Goal: Task Accomplishment & Management: Manage account settings

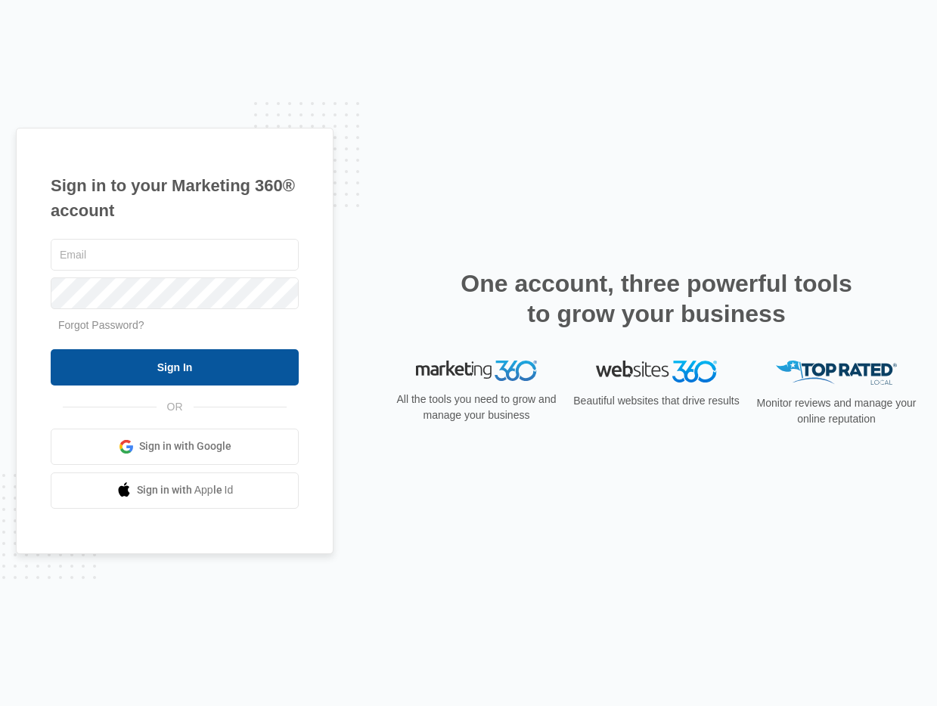
type input "[EMAIL_ADDRESS][DOMAIN_NAME]"
click at [197, 360] on input "Sign In" at bounding box center [175, 367] width 248 height 36
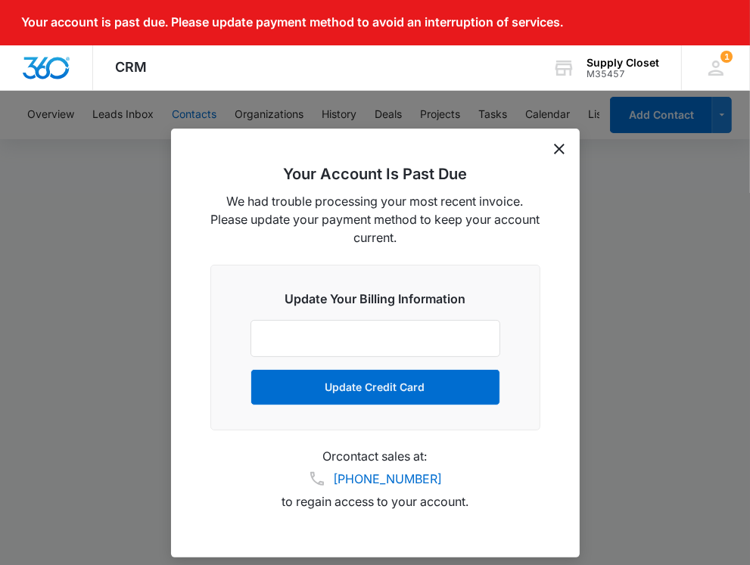
click at [556, 151] on icon "dismiss this dialog" at bounding box center [559, 149] width 11 height 11
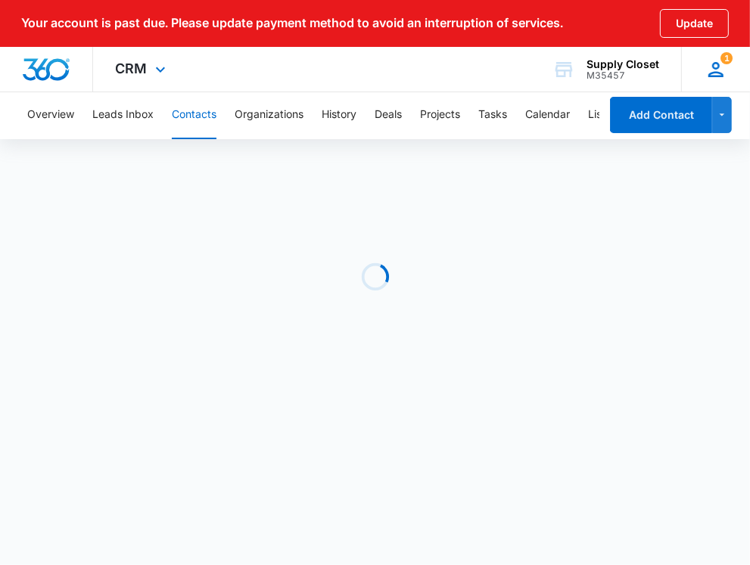
click at [713, 65] on icon at bounding box center [715, 69] width 15 height 15
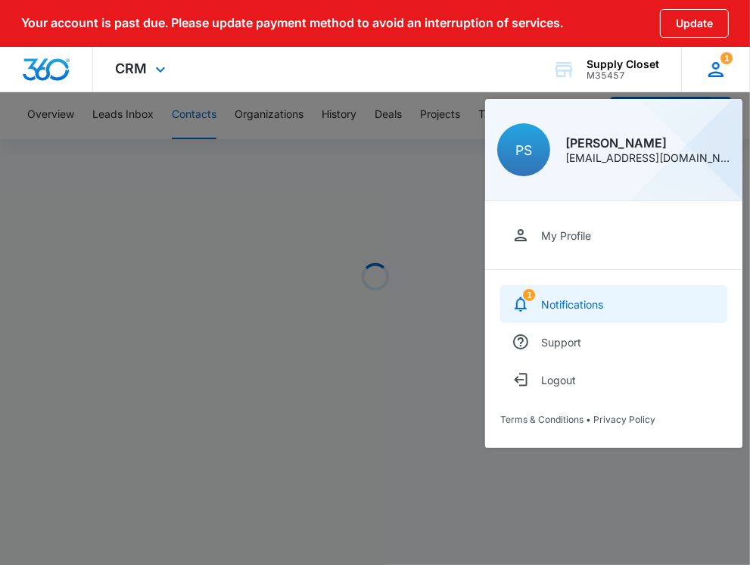
click at [588, 313] on link "1 Notifications" at bounding box center [613, 304] width 227 height 38
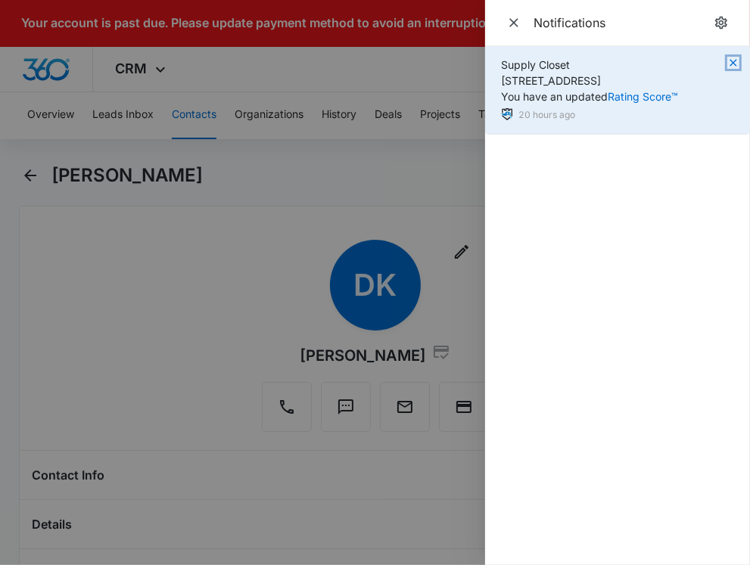
click at [731, 64] on icon "button" at bounding box center [732, 62] width 7 height 7
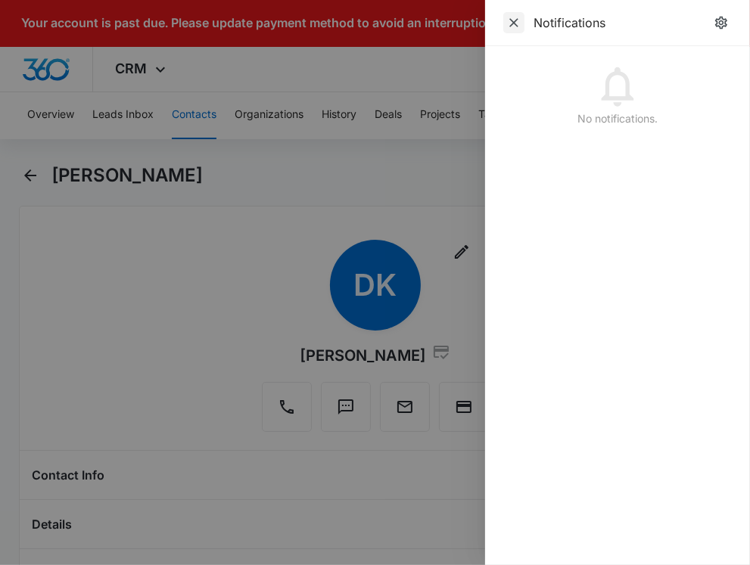
click at [508, 17] on icon "Close" at bounding box center [513, 22] width 15 height 15
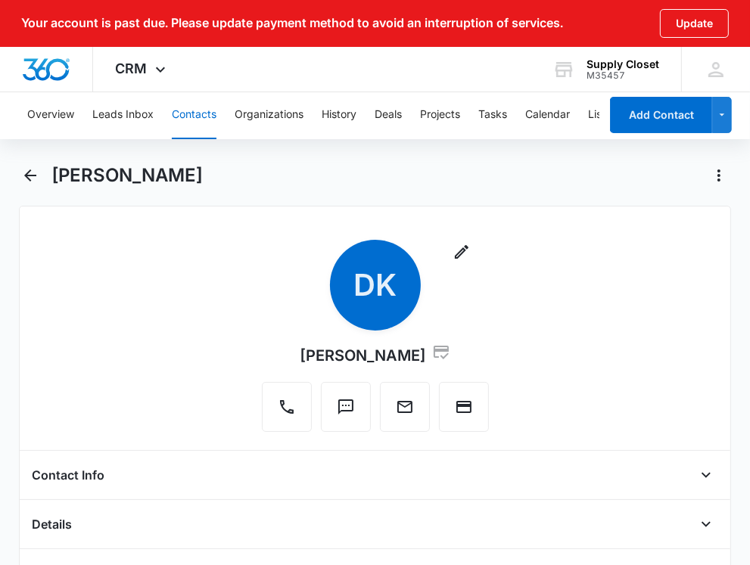
click at [194, 200] on div "[PERSON_NAME]" at bounding box center [375, 184] width 712 height 42
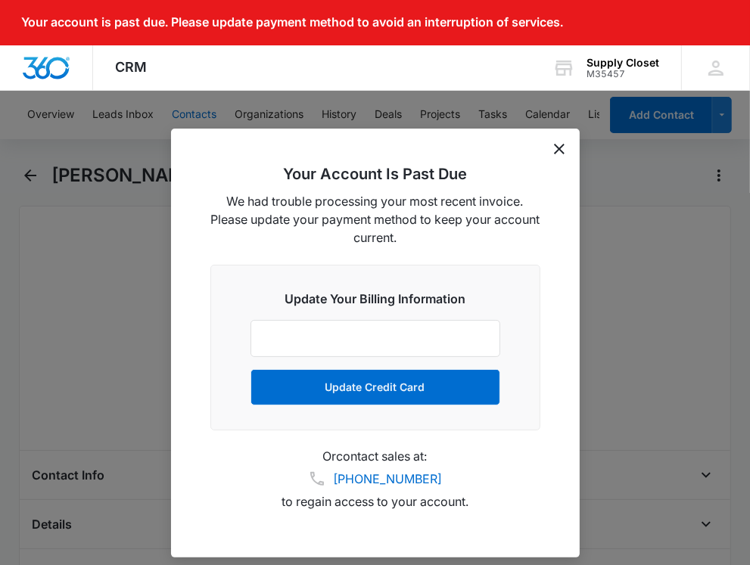
click at [561, 150] on icon "dismiss this dialog" at bounding box center [559, 149] width 11 height 11
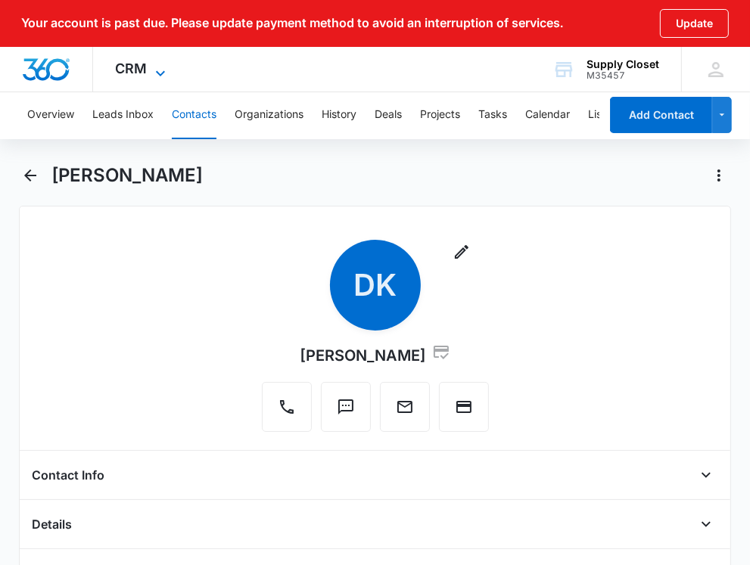
click at [151, 75] on icon at bounding box center [160, 73] width 18 height 18
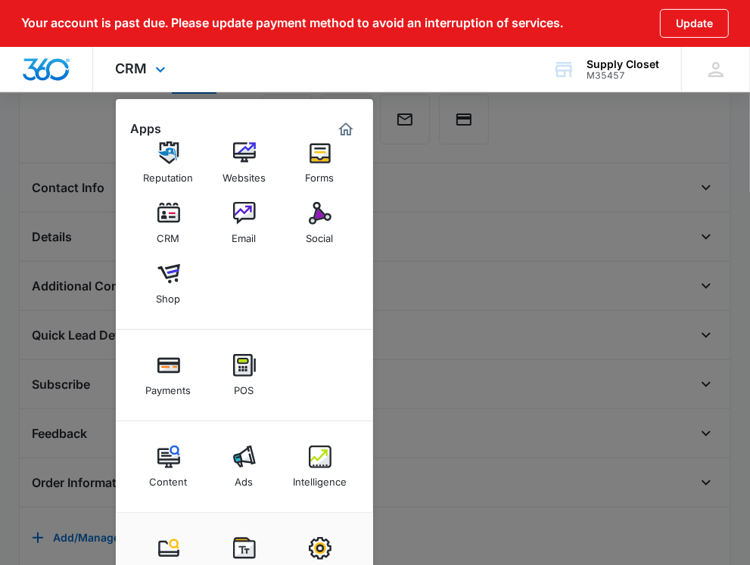
scroll to position [290, 0]
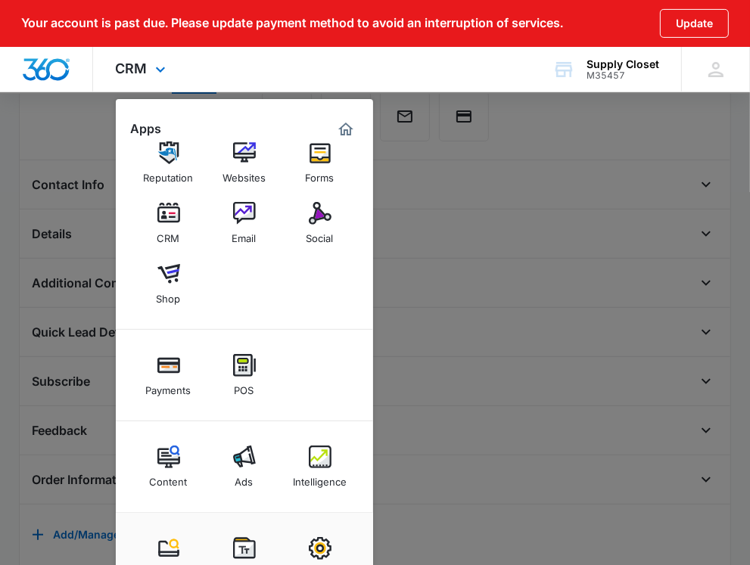
click at [231, 65] on div "CRM Apps Reputation Websites Forms CRM Email Social Shop Payments POS Content A…" at bounding box center [375, 69] width 750 height 45
click at [57, 70] on img "Dashboard" at bounding box center [46, 69] width 48 height 23
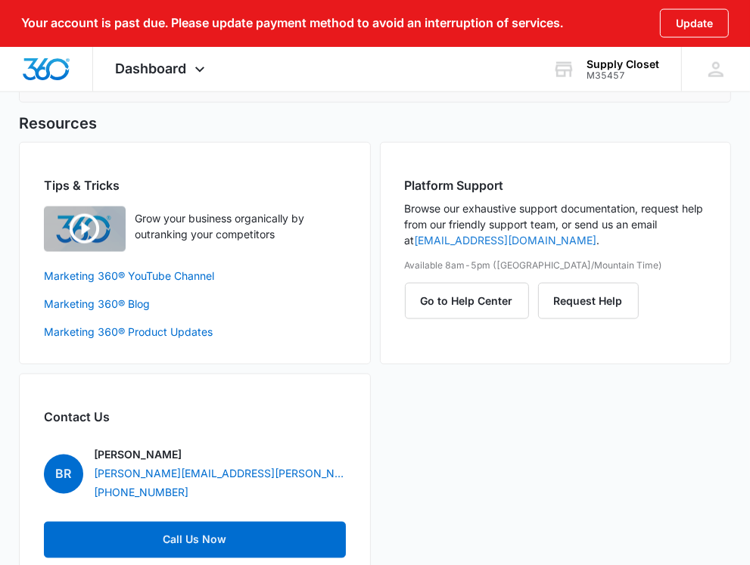
scroll to position [1476, 0]
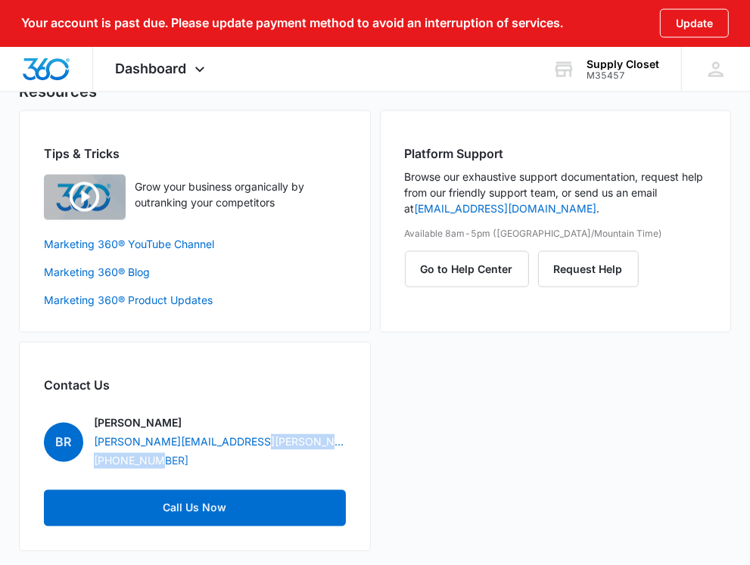
drag, startPoint x: 213, startPoint y: 456, endPoint x: 164, endPoint y: 457, distance: 48.4
click at [161, 457] on div "Brennan Rachman brennan.rachman@madwire.com +19706141117" at bounding box center [220, 442] width 252 height 54
click at [199, 459] on div "Brennan Rachman brennan.rachman@madwire.com +19706141117" at bounding box center [220, 442] width 252 height 54
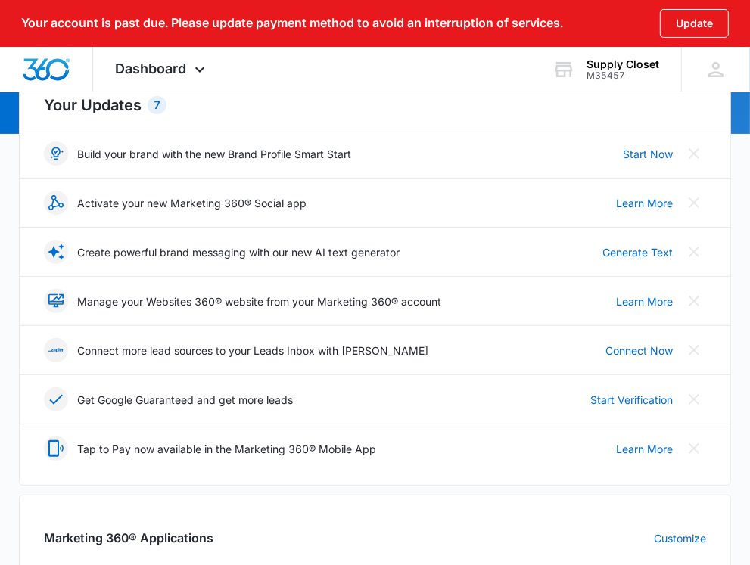
scroll to position [0, 0]
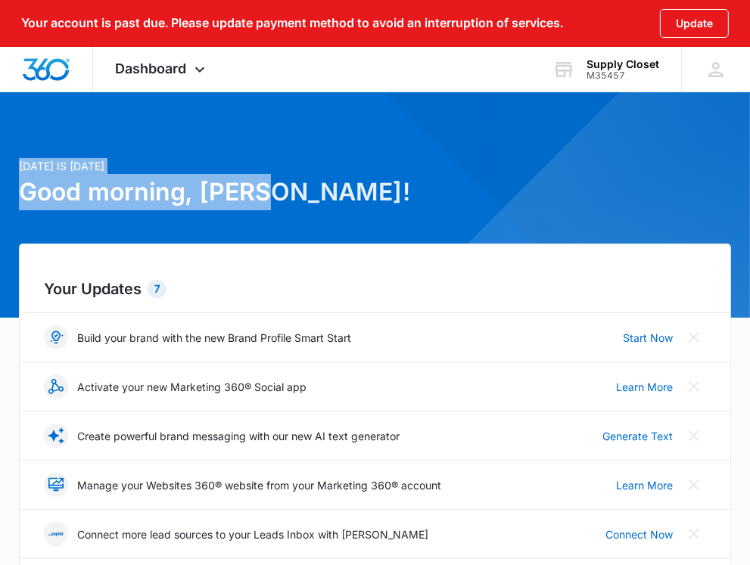
drag, startPoint x: 20, startPoint y: 163, endPoint x: 271, endPoint y: 193, distance: 252.1
click at [271, 193] on div "Today is Wednesday, October 8th Good morning, Paul!" at bounding box center [375, 200] width 712 height 85
drag, startPoint x: 270, startPoint y: 194, endPoint x: 52, endPoint y: 173, distance: 218.8
click at [53, 170] on div "Today is Wednesday, October 8th Good morning, Paul!" at bounding box center [375, 200] width 712 height 85
click at [126, 192] on h1 "Good morning, Paul!" at bounding box center [375, 192] width 712 height 36
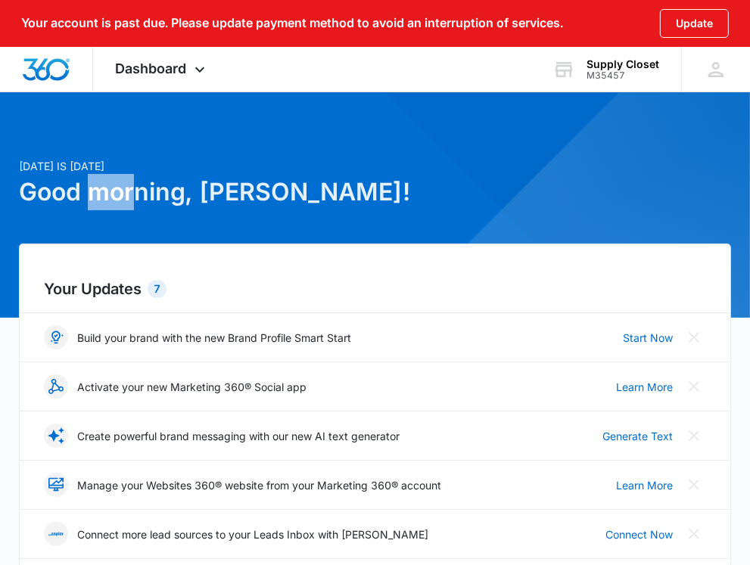
drag, startPoint x: 132, startPoint y: 192, endPoint x: 86, endPoint y: 194, distance: 46.2
click at [86, 194] on h1 "Good morning, Paul!" at bounding box center [375, 192] width 712 height 36
click at [150, 213] on div "Today is Wednesday, October 8th Good morning, Paul!" at bounding box center [375, 200] width 712 height 85
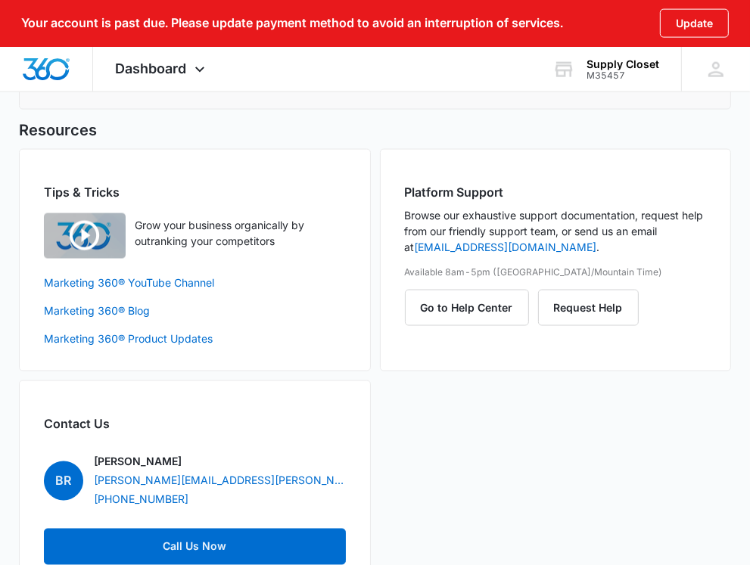
scroll to position [1476, 0]
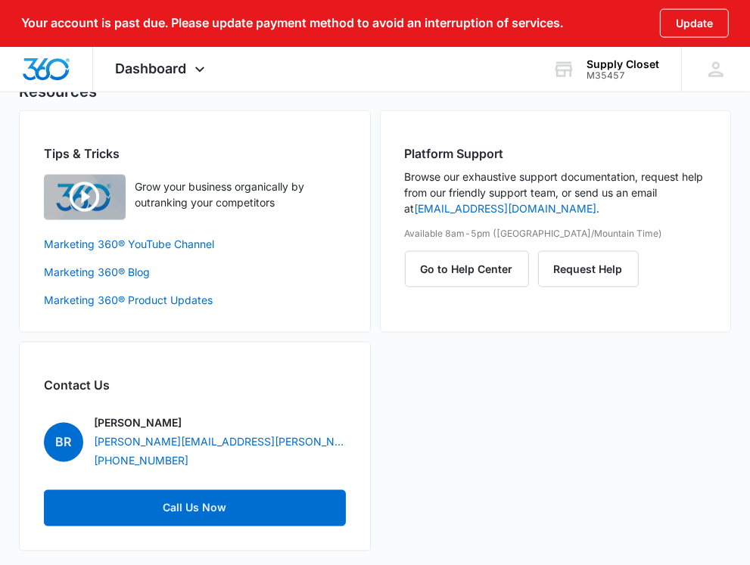
click at [200, 458] on div "Brennan Rachman brennan.rachman@madwire.com +19706141117" at bounding box center [220, 442] width 252 height 54
drag, startPoint x: 200, startPoint y: 458, endPoint x: 144, endPoint y: 459, distance: 56.0
click at [123, 457] on div "Brennan Rachman brennan.rachman@madwire.com +19706141117" at bounding box center [220, 442] width 252 height 54
copy div "+19706141117"
click at [455, 378] on div "Tips & Tricks Grow your business organically by outranking your competitors Mar…" at bounding box center [375, 330] width 712 height 441
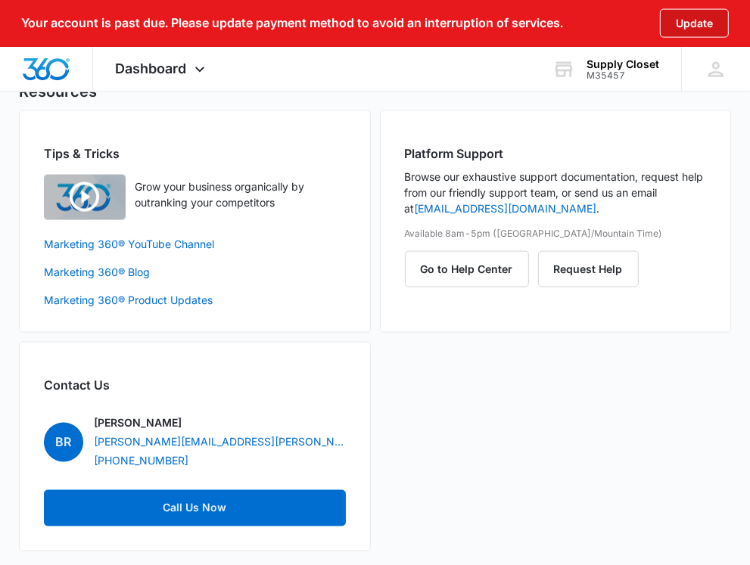
click at [687, 22] on button "Update" at bounding box center [694, 23] width 69 height 29
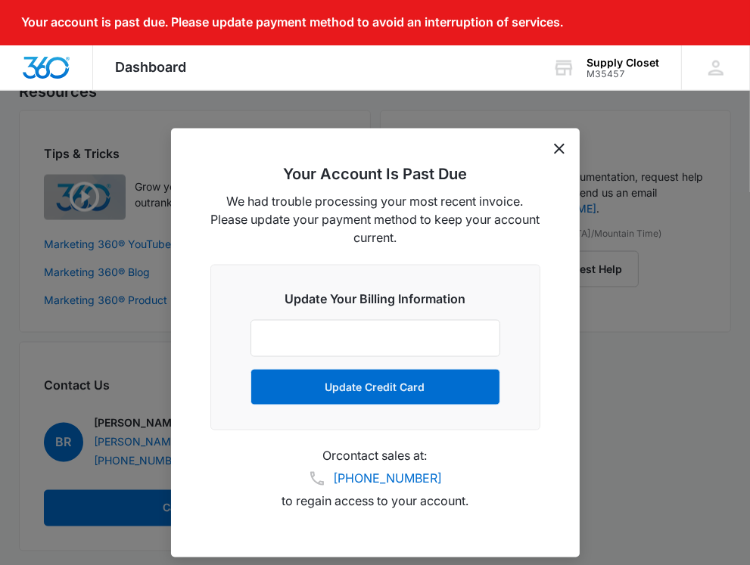
click at [557, 151] on icon "dismiss this dialog" at bounding box center [559, 149] width 11 height 11
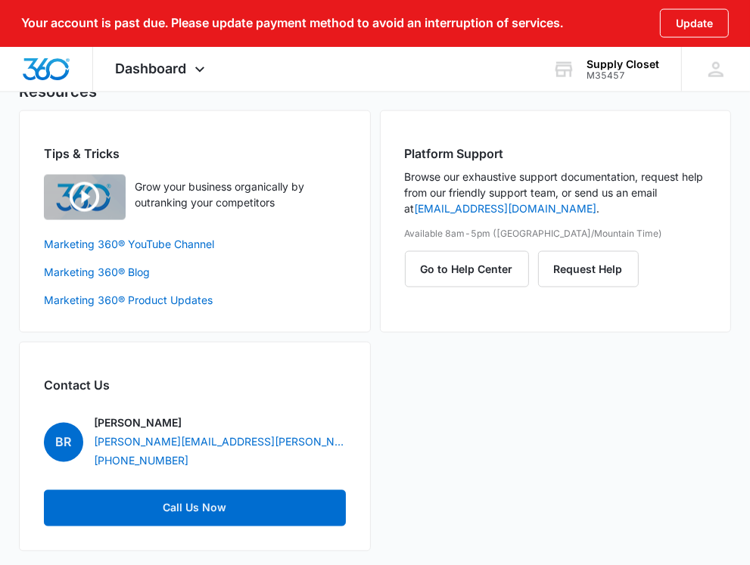
click at [461, 419] on div "Tips & Tricks Grow your business organically by outranking your competitors Mar…" at bounding box center [375, 330] width 712 height 441
click at [57, 62] on img "Dashboard" at bounding box center [46, 69] width 48 height 23
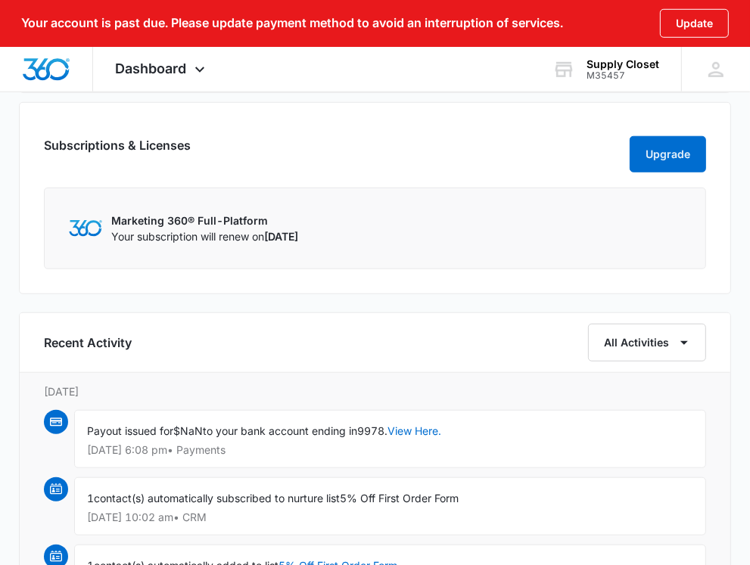
scroll to position [808, 0]
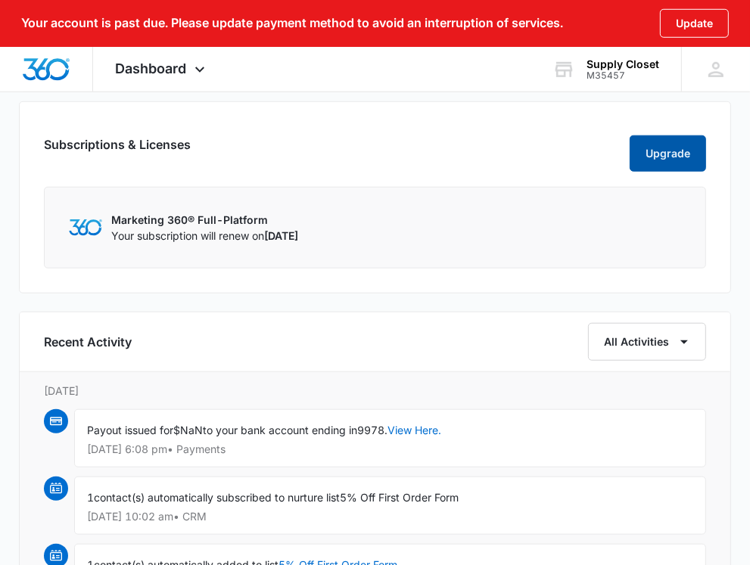
click at [652, 159] on button "Upgrade" at bounding box center [667, 153] width 76 height 36
